Goal: Transaction & Acquisition: Purchase product/service

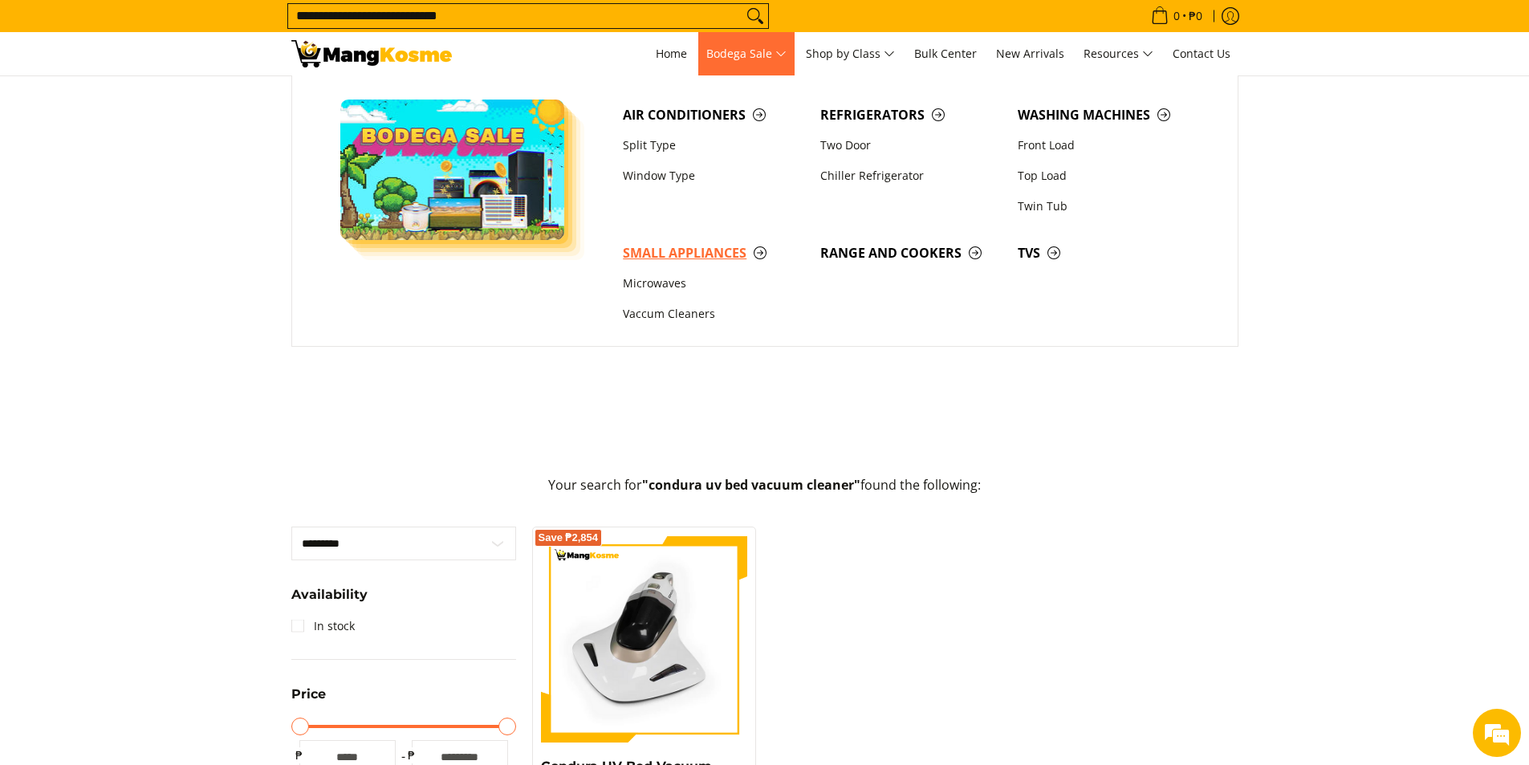
click at [707, 260] on span "Small Appliances" at bounding box center [713, 253] width 181 height 20
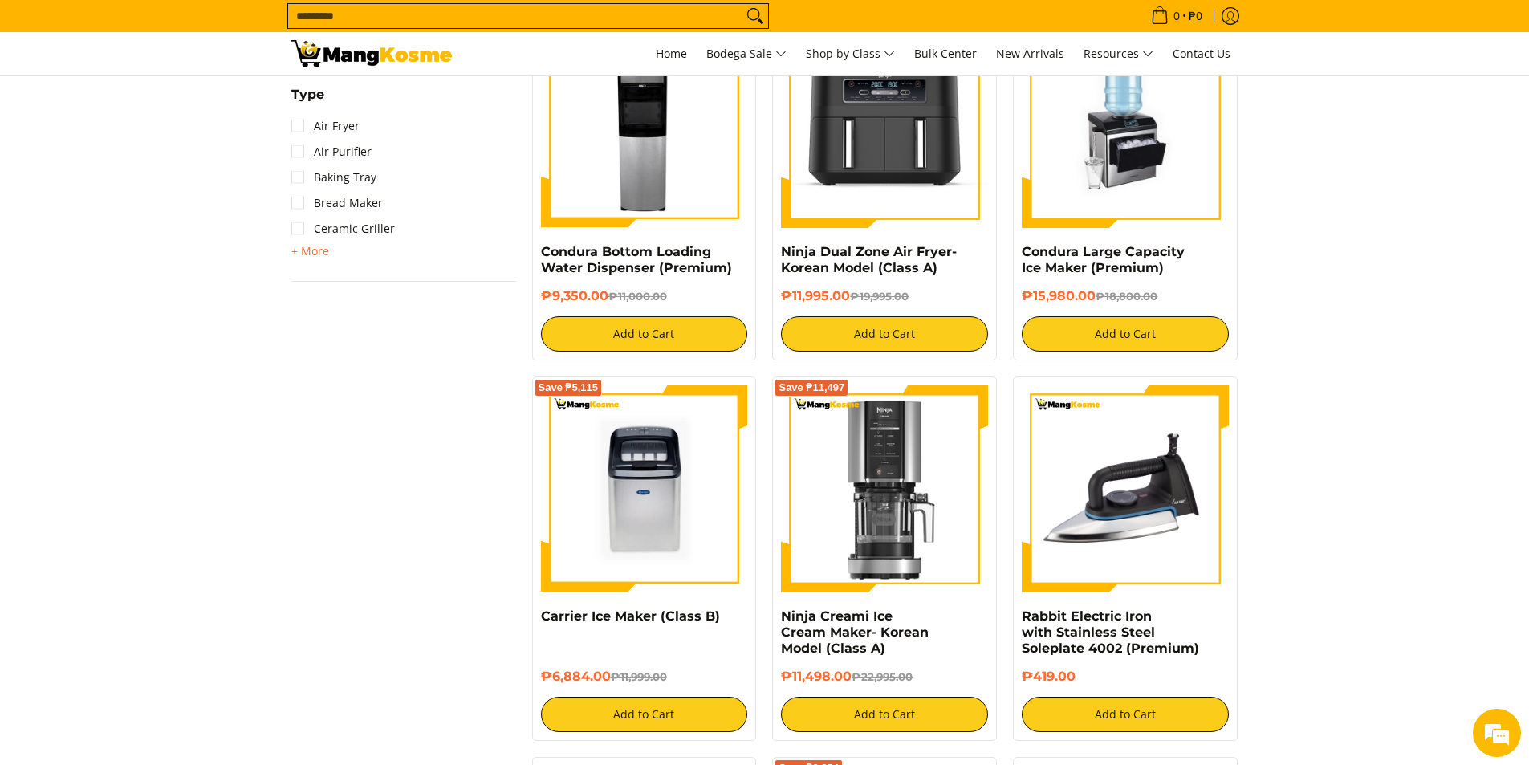
scroll to position [883, 0]
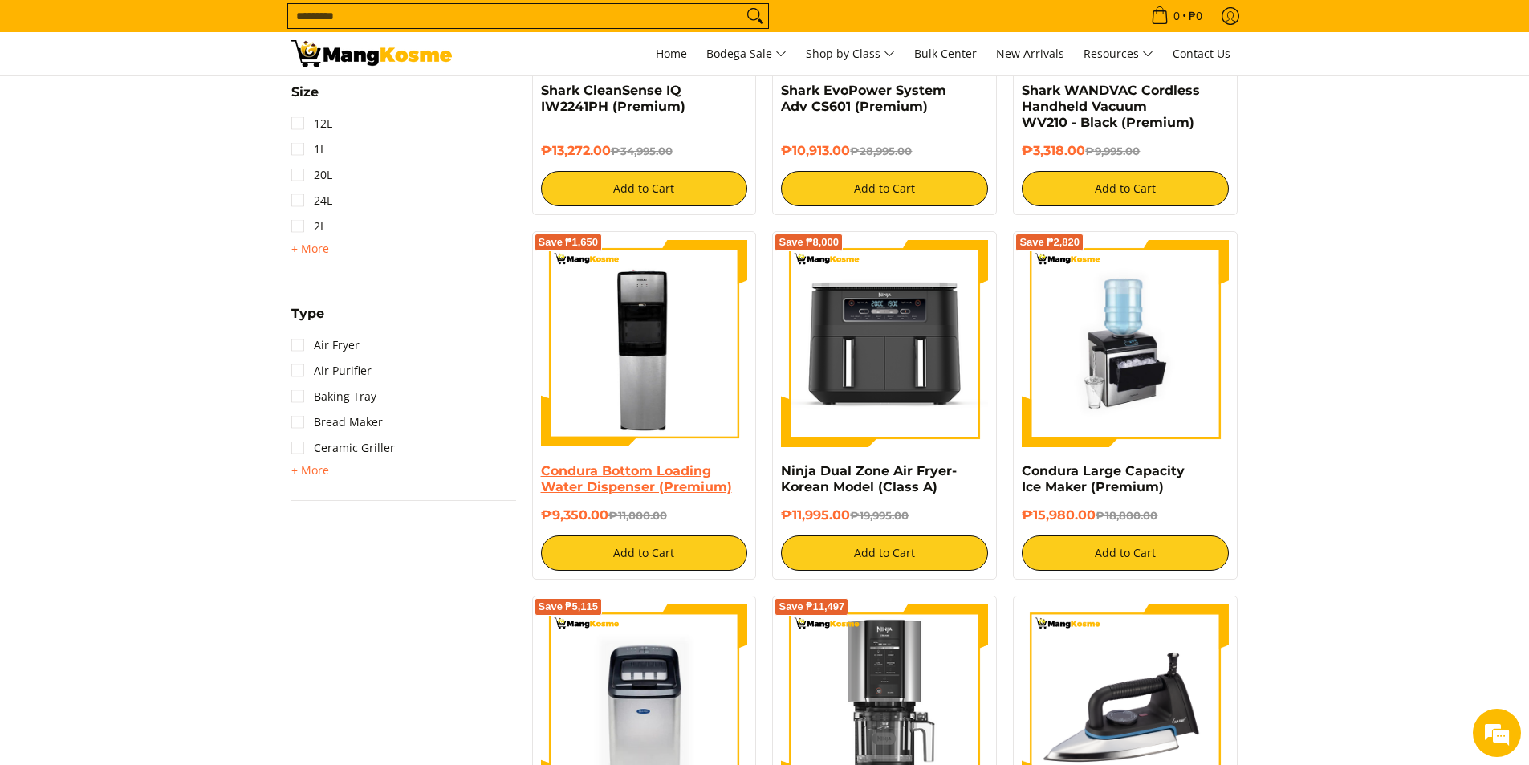
click at [663, 491] on link "Condura Bottom Loading Water Dispenser (Premium)" at bounding box center [636, 478] width 191 height 31
